Goal: Task Accomplishment & Management: Manage account settings

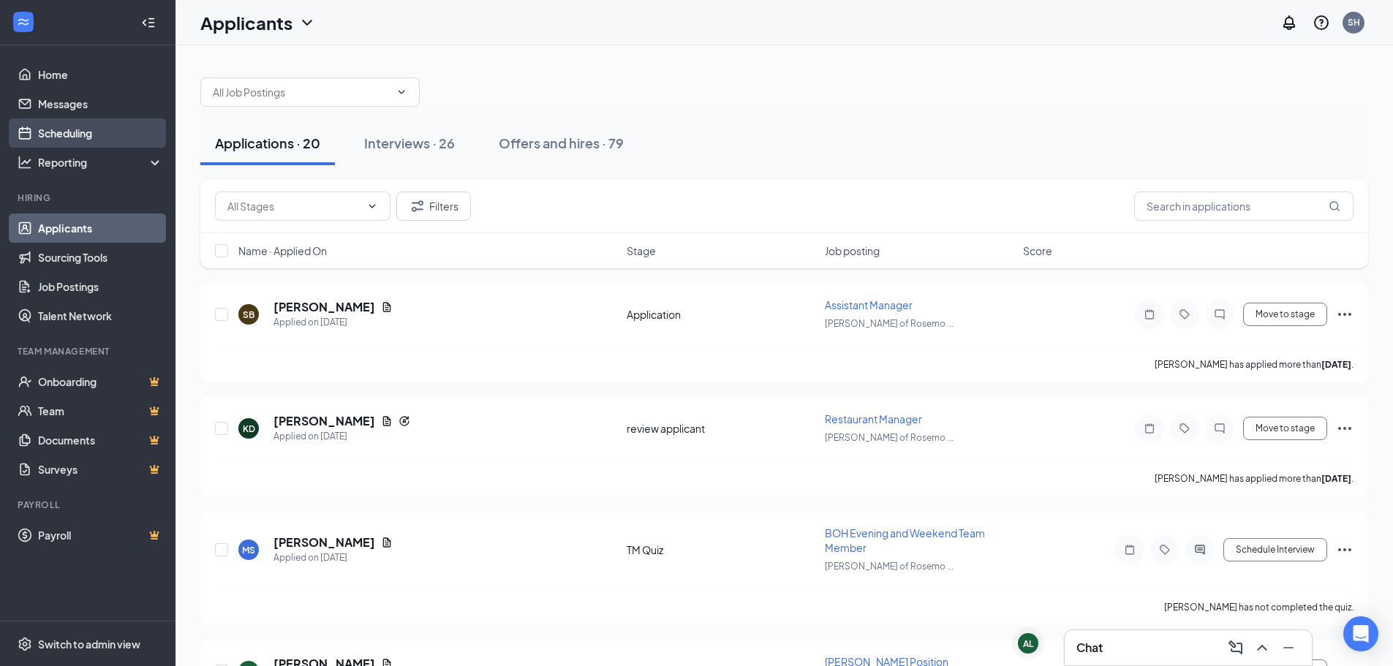
click at [80, 136] on link "Scheduling" at bounding box center [100, 132] width 125 height 29
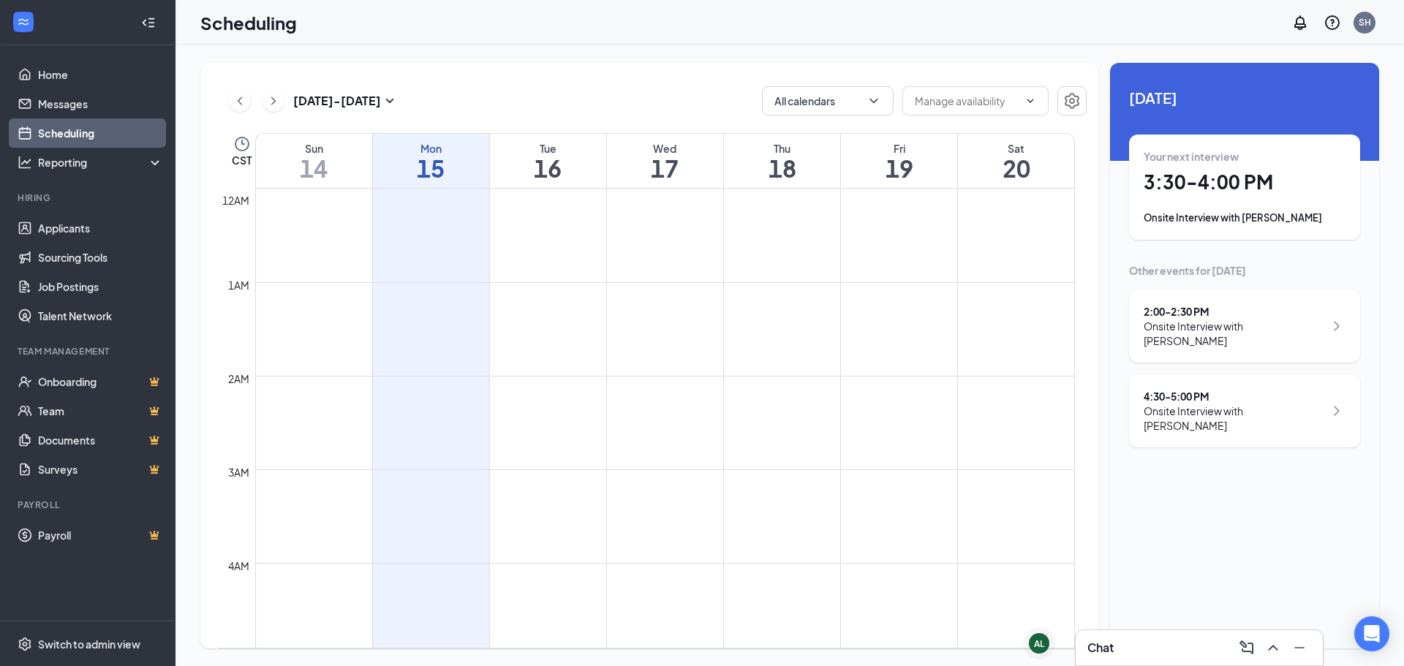
scroll to position [719, 0]
click at [1211, 389] on div "4:30 - 5:00 PM" at bounding box center [1233, 396] width 181 height 15
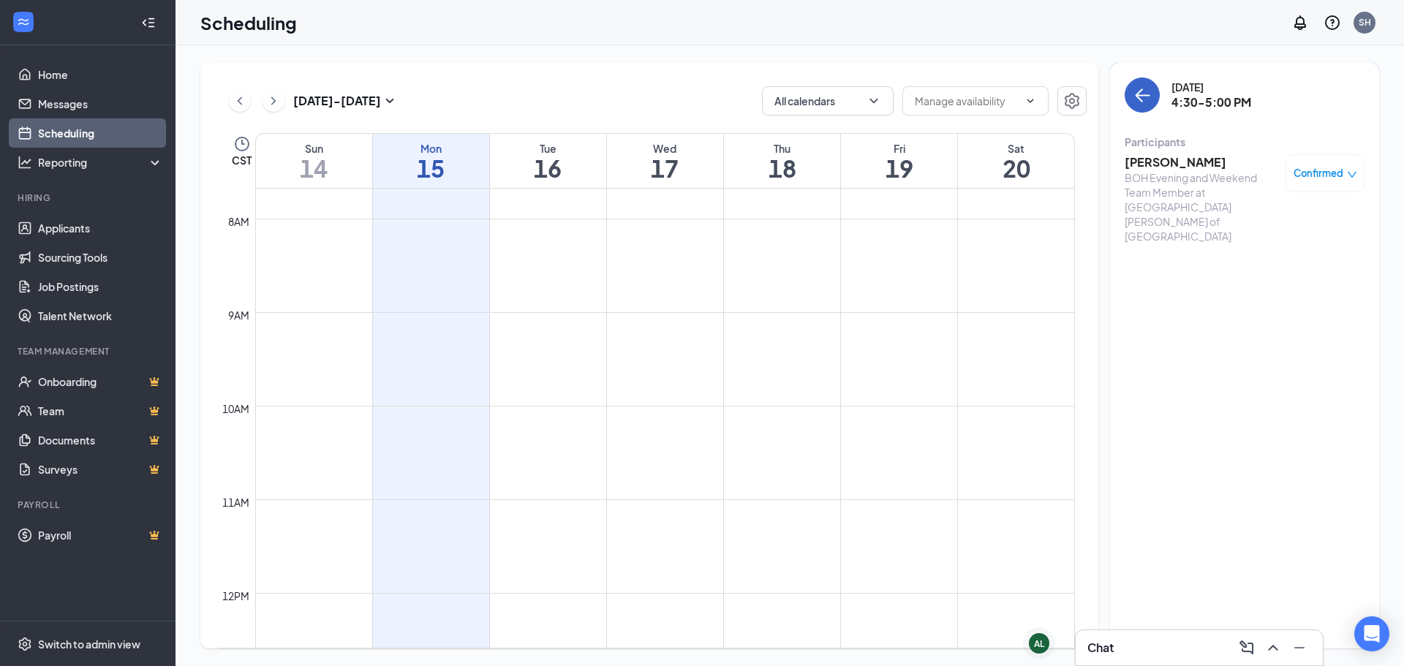
click at [1142, 83] on button "back-button" at bounding box center [1141, 94] width 35 height 35
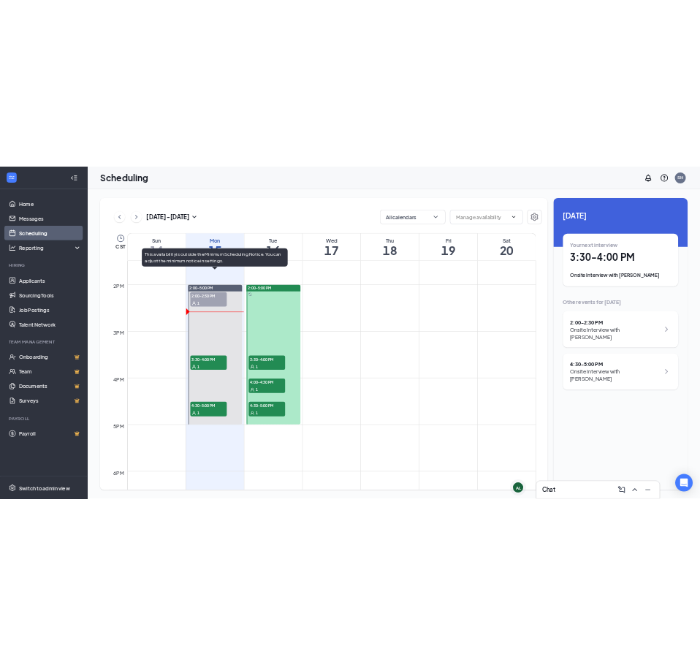
scroll to position [1348, 0]
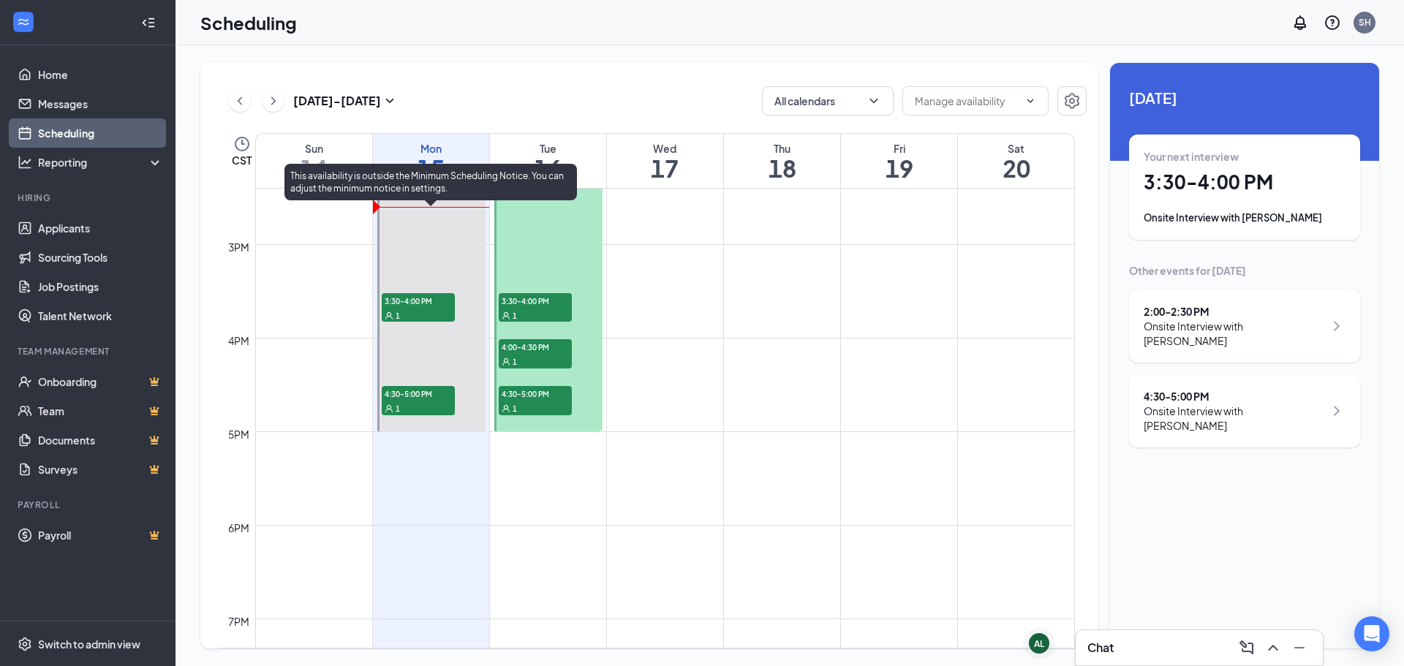
click at [248, 0] on html "Home Messages Scheduling Reporting Hiring Applicants Sourcing Tools Job Posting…" at bounding box center [702, 333] width 1404 height 666
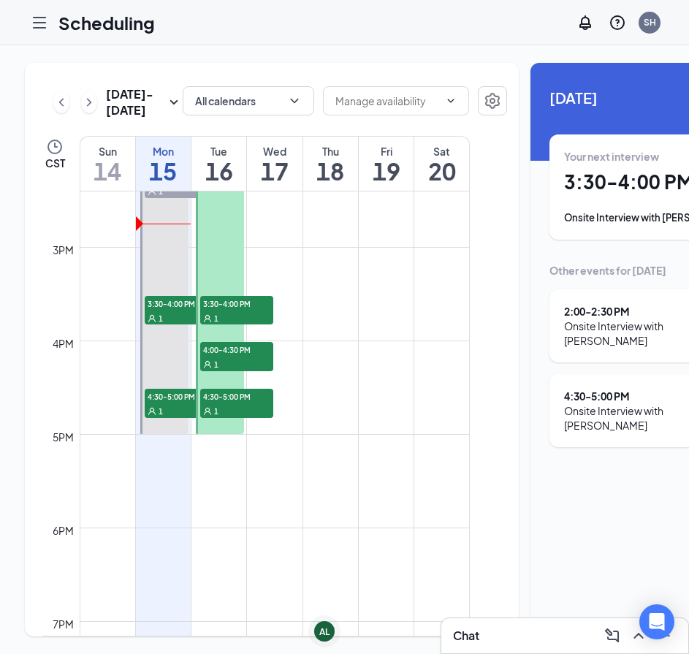
click at [561, 374] on div "4:30 - 5:00 PM Onsite Interview with [PERSON_NAME]" at bounding box center [665, 410] width 231 height 73
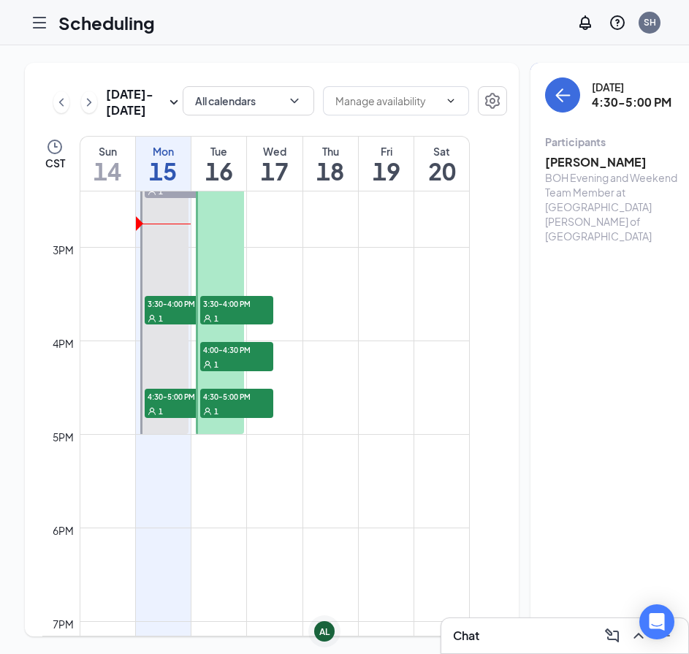
click at [545, 181] on div "BOH Evening and Weekend Team Member at [GEOGRAPHIC_DATA][PERSON_NAME] of [GEOGR…" at bounding box center [622, 206] width 154 height 73
click at [545, 162] on h3 "[PERSON_NAME]" at bounding box center [622, 162] width 154 height 16
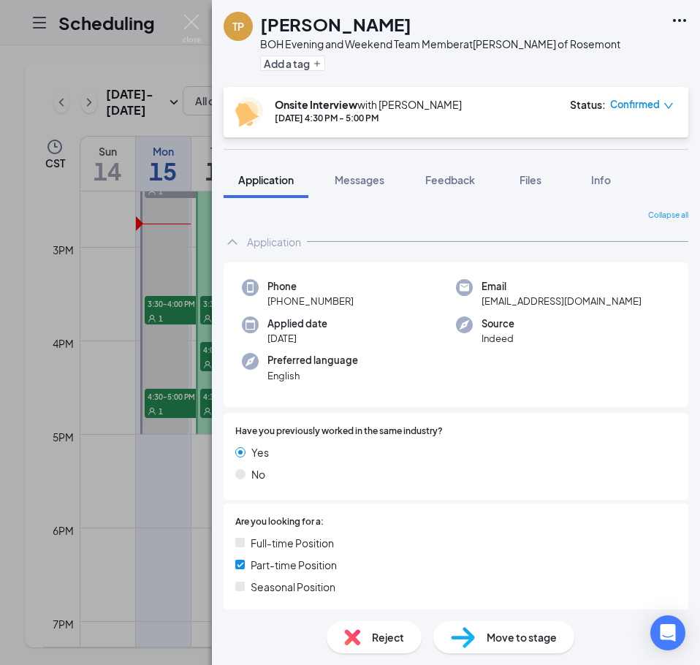
drag, startPoint x: 131, startPoint y: 354, endPoint x: 185, endPoint y: 471, distance: 129.5
click at [132, 352] on div "TP [PERSON_NAME] BOH Evening and Weekend Team Member at [PERSON_NAME] of Rosemo…" at bounding box center [350, 332] width 700 height 665
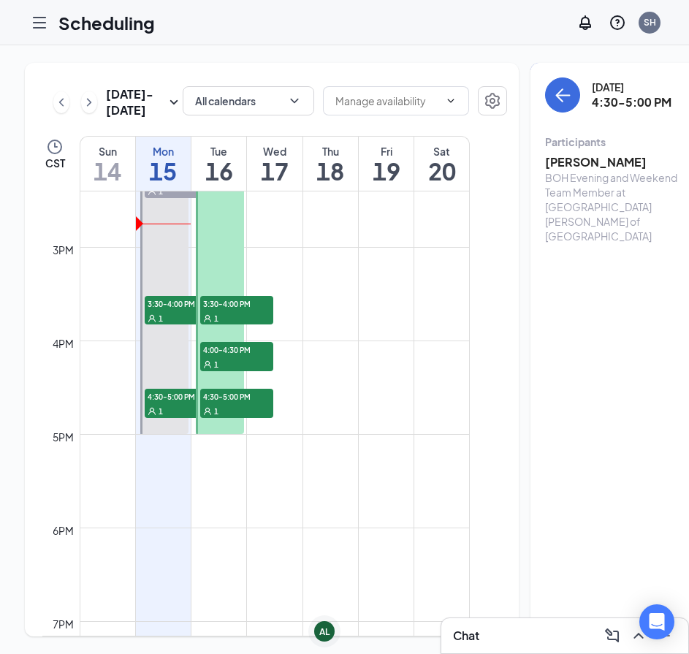
click at [159, 417] on span "1" at bounding box center [161, 411] width 4 height 10
click at [553, 154] on h3 "[PERSON_NAME]" at bounding box center [622, 162] width 154 height 16
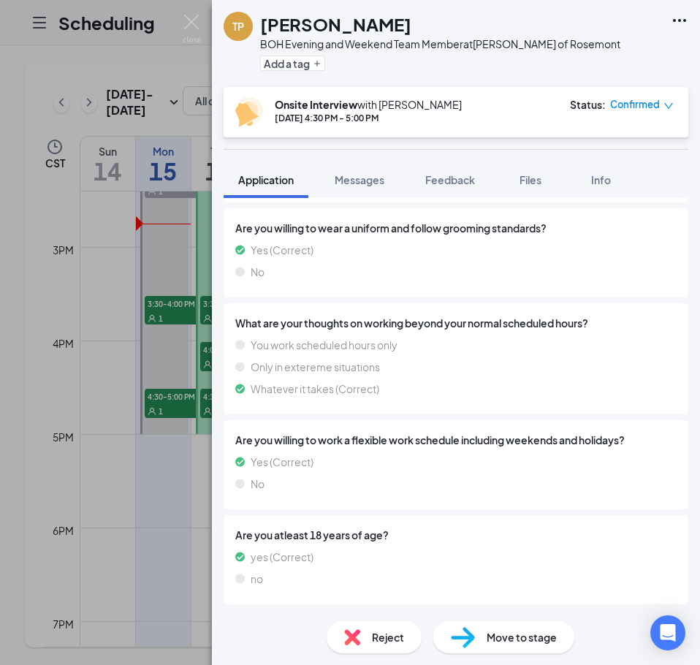
scroll to position [1643, 0]
click at [651, 111] on span "Confirmed" at bounding box center [635, 104] width 50 height 15
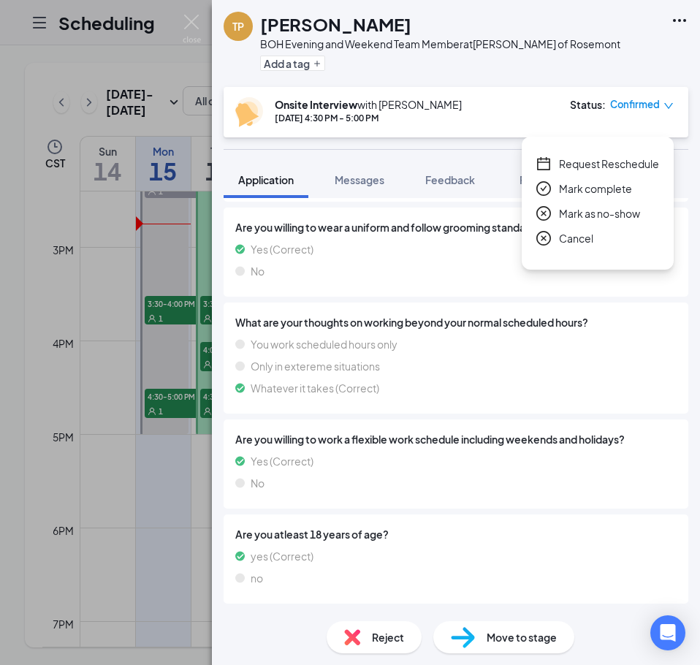
click at [610, 205] on span "Mark as no-show" at bounding box center [599, 213] width 81 height 16
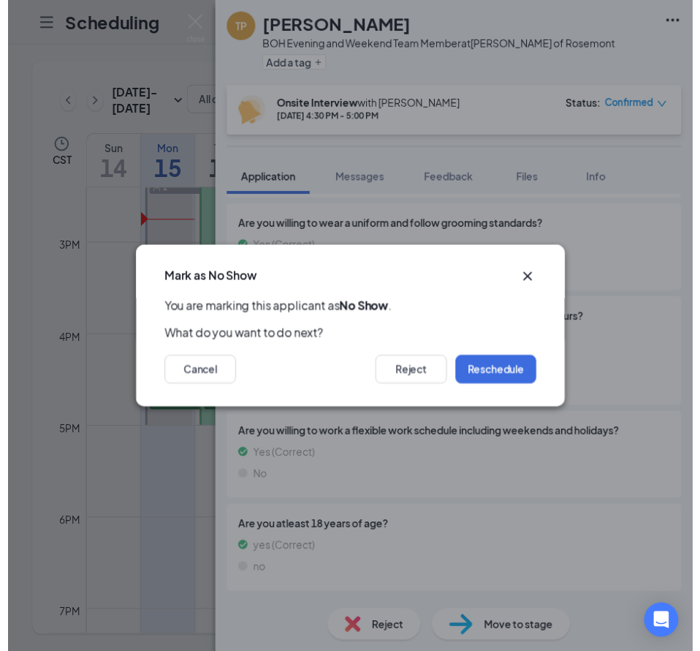
scroll to position [1632, 0]
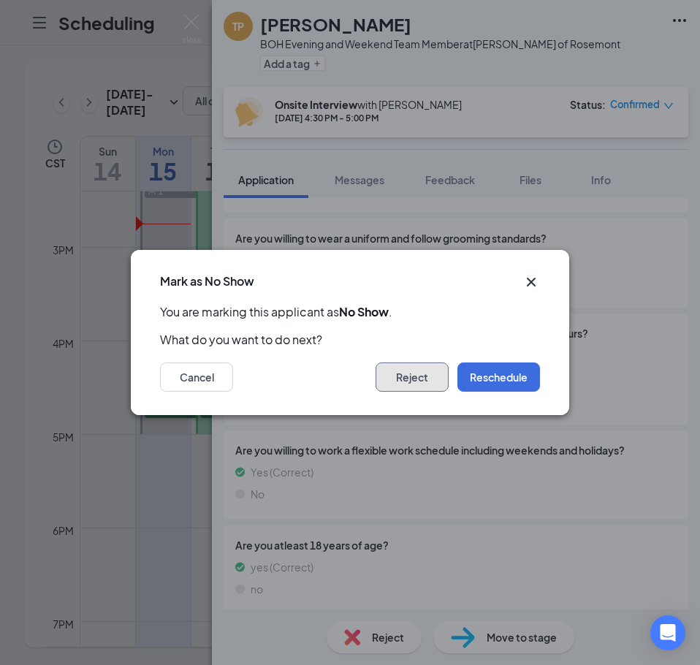
click at [436, 382] on button "Reject" at bounding box center [412, 377] width 73 height 29
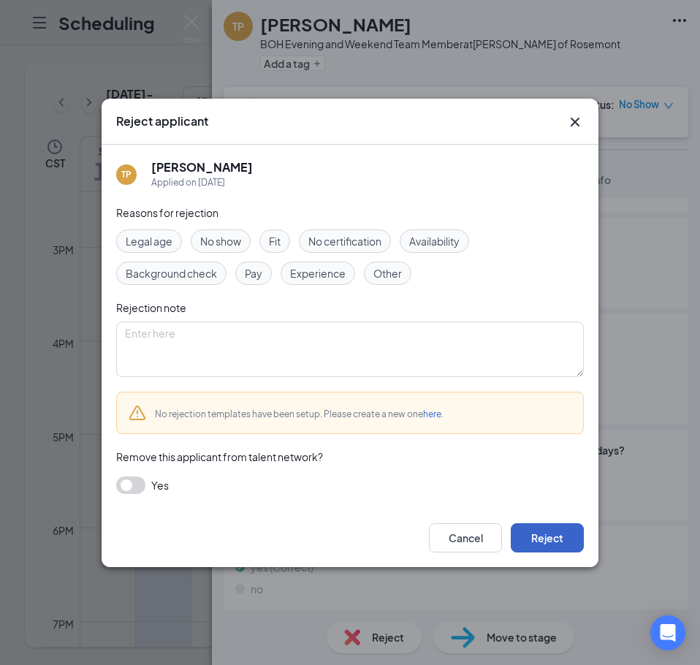
click at [529, 532] on button "Reject" at bounding box center [547, 537] width 73 height 29
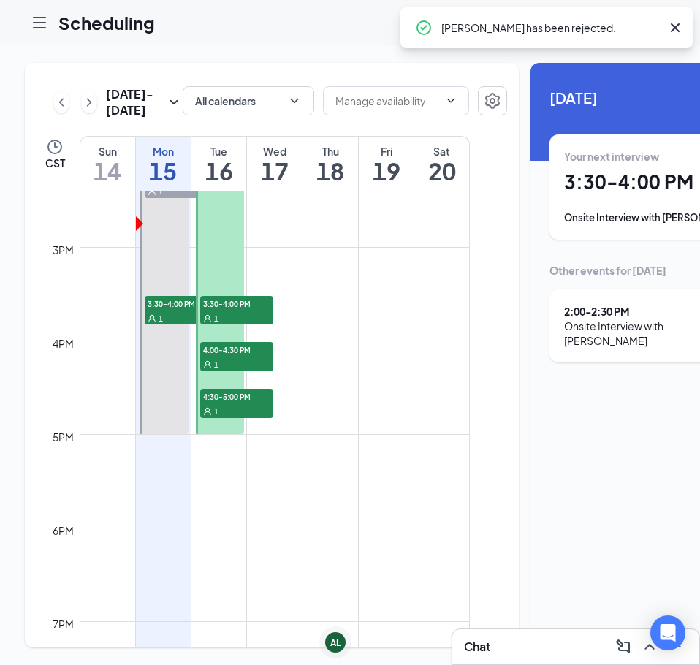
click at [671, 29] on icon "Cross" at bounding box center [676, 28] width 18 height 18
